Goal: Task Accomplishment & Management: Use online tool/utility

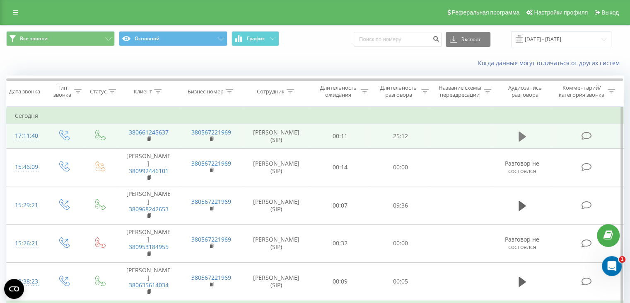
click at [523, 137] on icon at bounding box center [522, 136] width 7 height 10
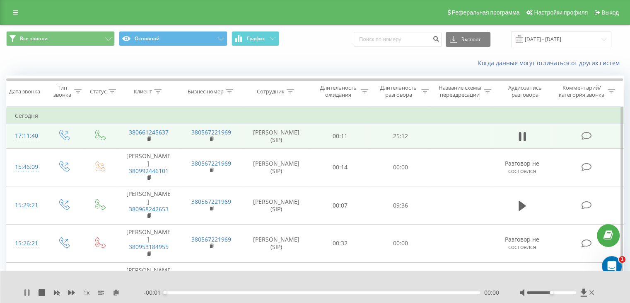
click at [27, 294] on icon at bounding box center [27, 292] width 7 height 7
click at [118, 294] on icon at bounding box center [116, 292] width 7 height 6
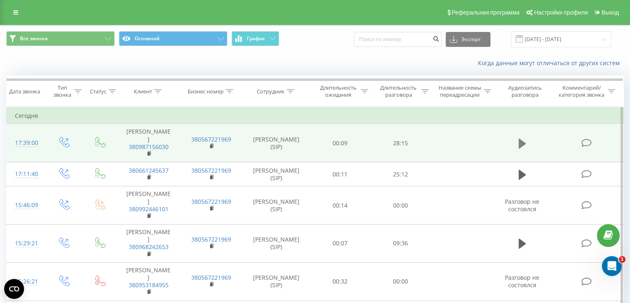
click at [526, 143] on icon at bounding box center [522, 144] width 7 height 12
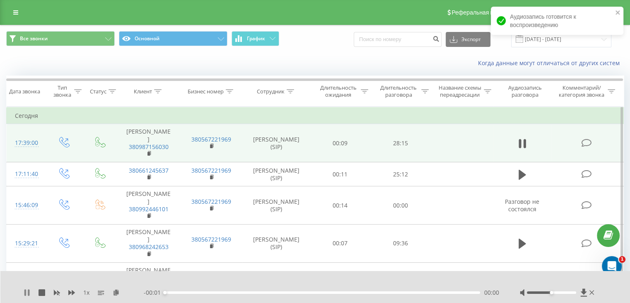
click at [27, 292] on icon at bounding box center [27, 292] width 7 height 7
click at [118, 291] on icon at bounding box center [116, 292] width 7 height 6
